Goal: Task Accomplishment & Management: Use online tool/utility

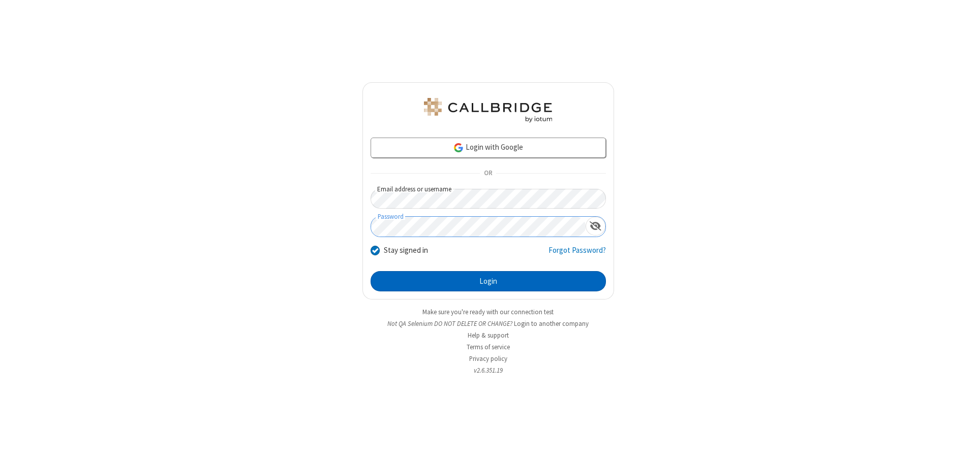
click at [488, 282] on button "Login" at bounding box center [487, 281] width 235 height 20
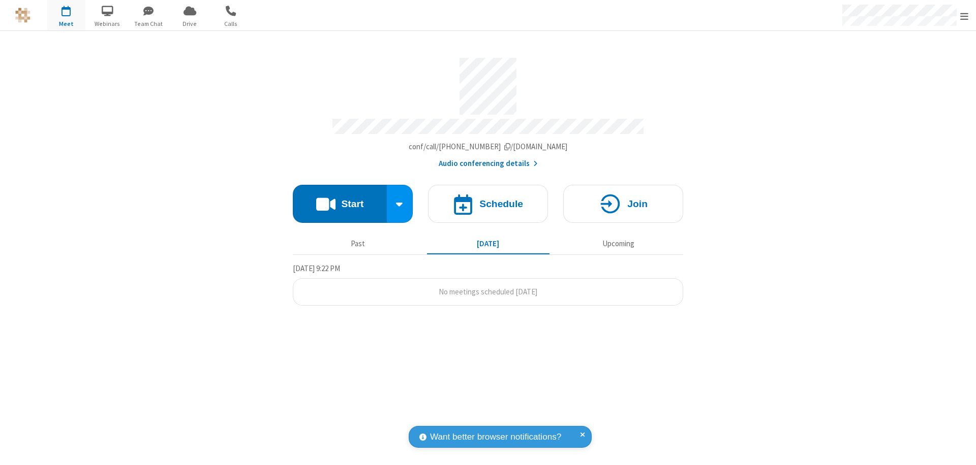
click at [339, 199] on button "Start" at bounding box center [340, 204] width 94 height 38
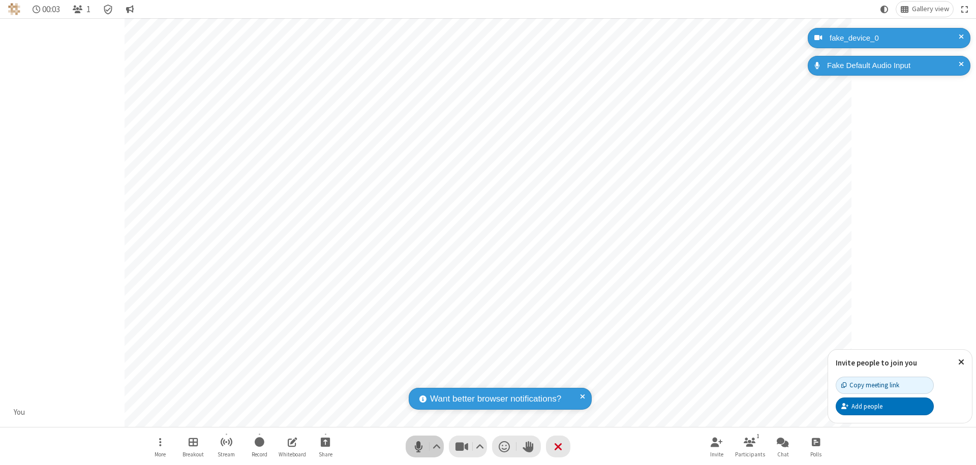
click at [418, 447] on span "Mute (⌘+Shift+A)" at bounding box center [418, 447] width 15 height 15
click at [418, 447] on span "Unmute (⌘+Shift+A)" at bounding box center [418, 447] width 15 height 15
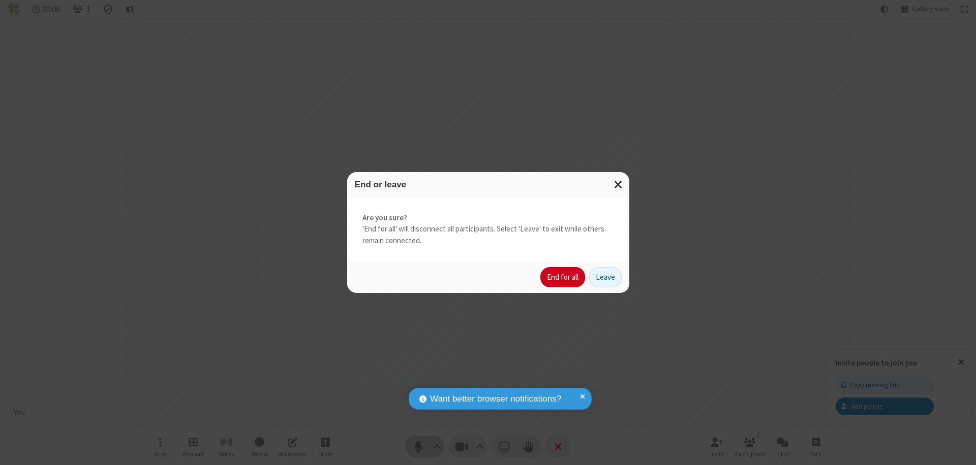
click at [563, 277] on button "End for all" at bounding box center [562, 277] width 45 height 20
